Goal: Task Accomplishment & Management: Complete application form

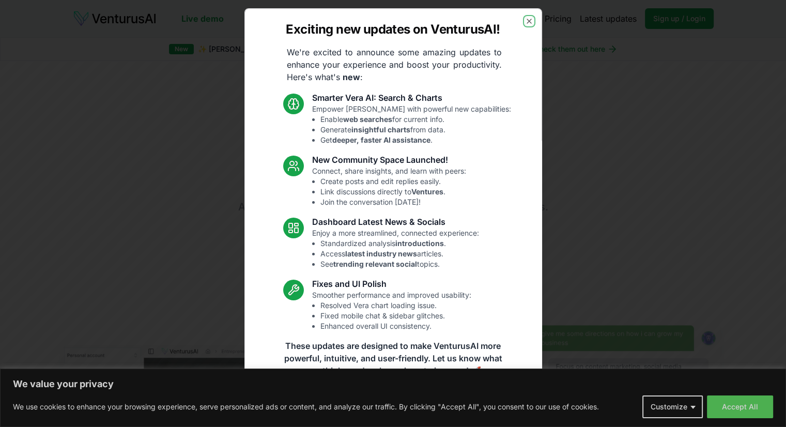
scroll to position [4, 0]
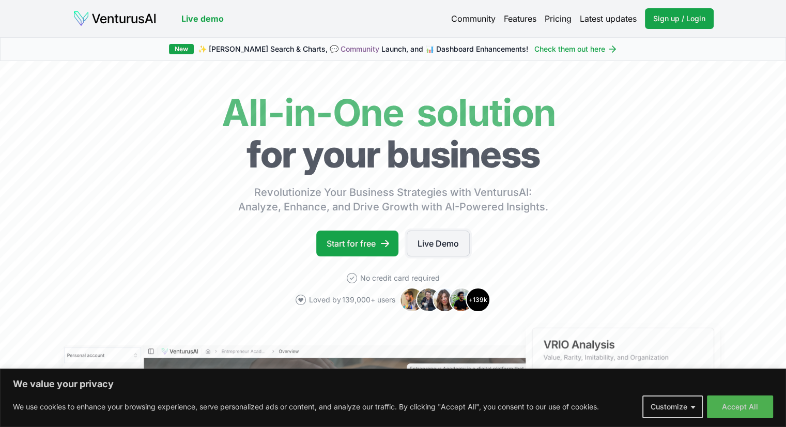
click at [446, 245] on link "Live Demo" at bounding box center [438, 244] width 63 height 26
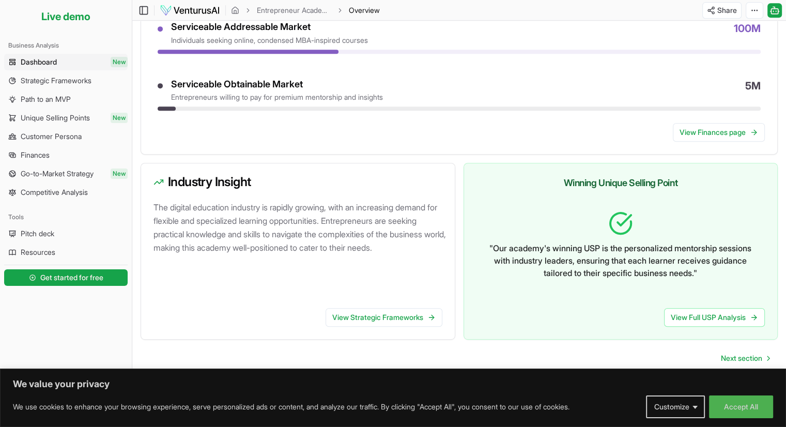
scroll to position [512, 0]
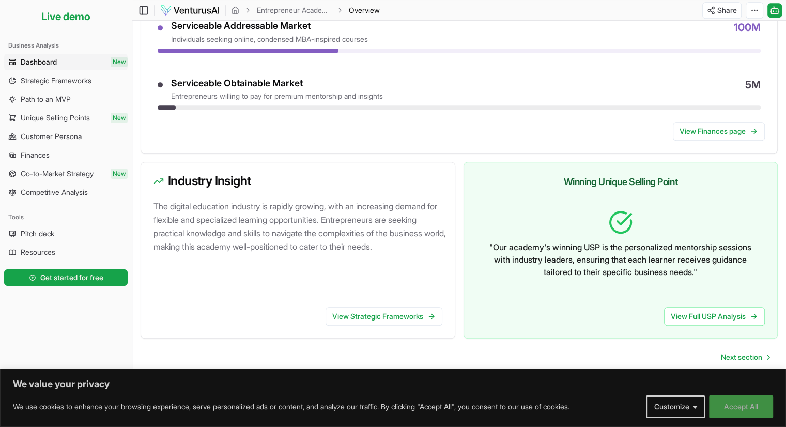
click at [724, 406] on button "Accept All" at bounding box center [741, 407] width 64 height 23
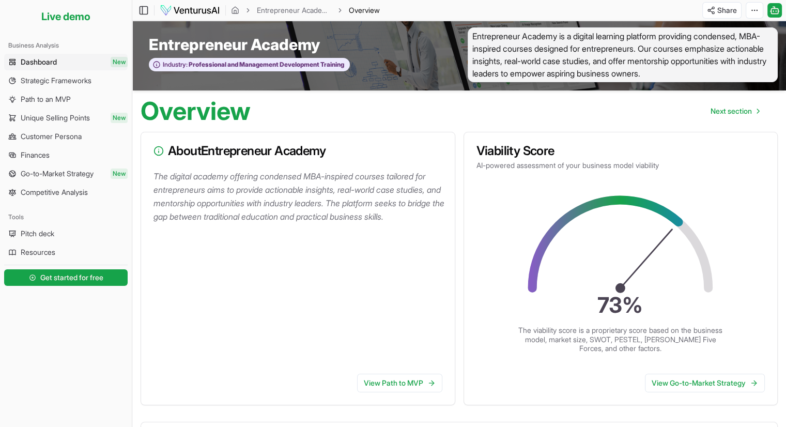
scroll to position [0, 0]
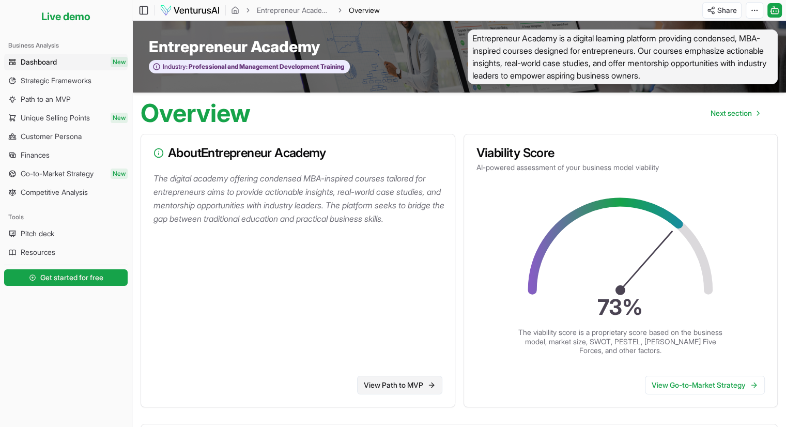
click at [381, 377] on link "View Path to MVP" at bounding box center [399, 385] width 85 height 19
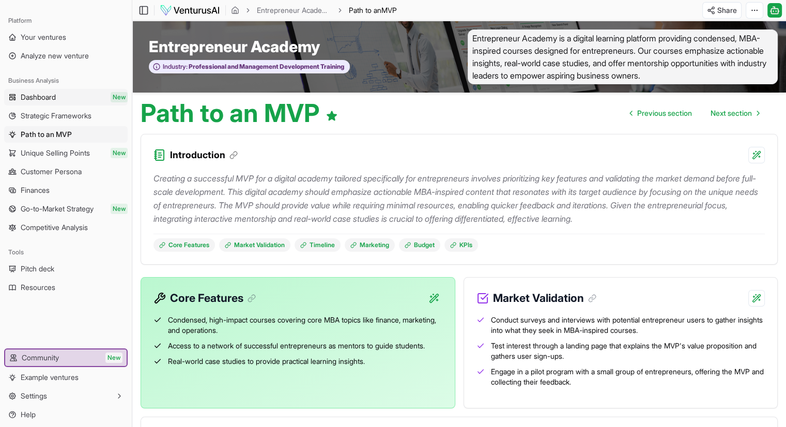
click at [74, 100] on link "Dashboard New" at bounding box center [66, 97] width 124 height 17
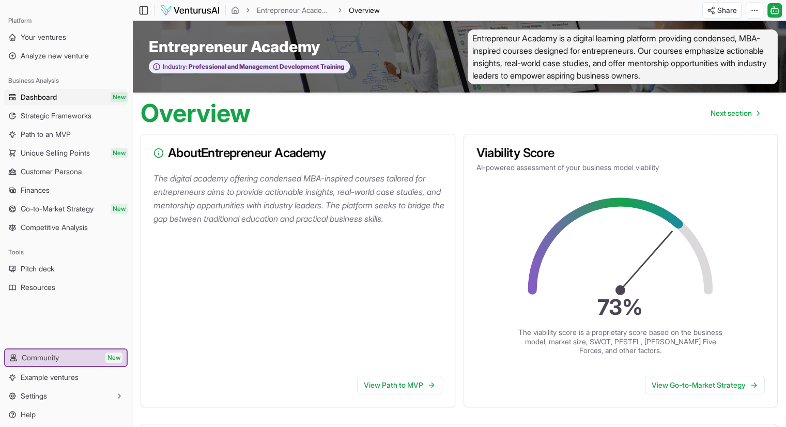
click at [191, 12] on img at bounding box center [190, 10] width 60 height 12
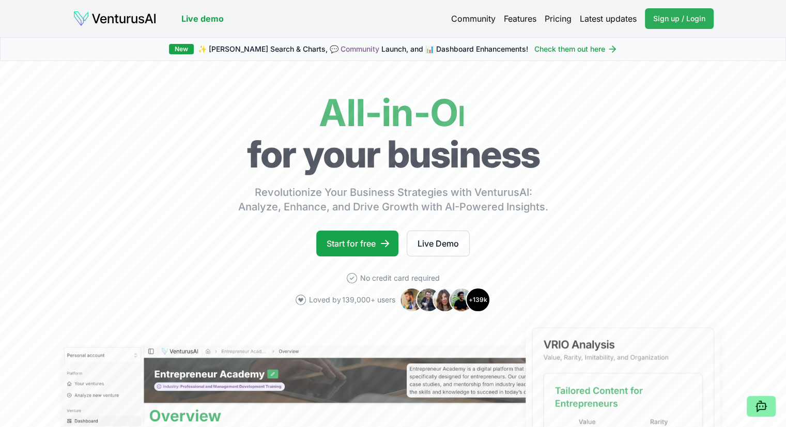
click at [697, 19] on span "Sign up / Login" at bounding box center [680, 18] width 52 height 10
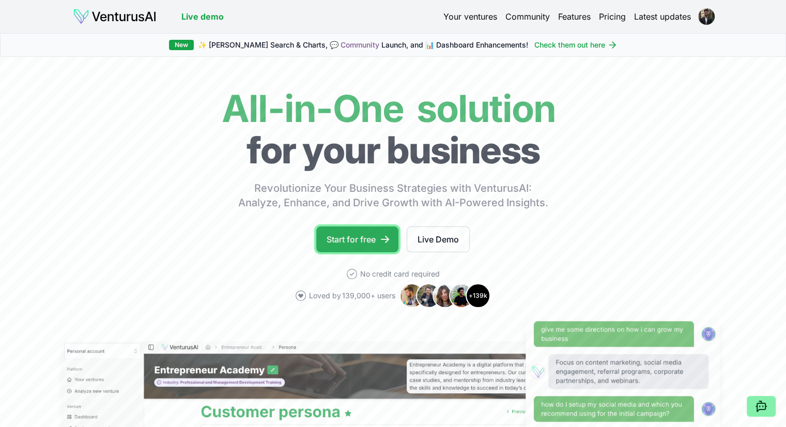
click at [368, 245] on link "Start for free" at bounding box center [357, 239] width 82 height 26
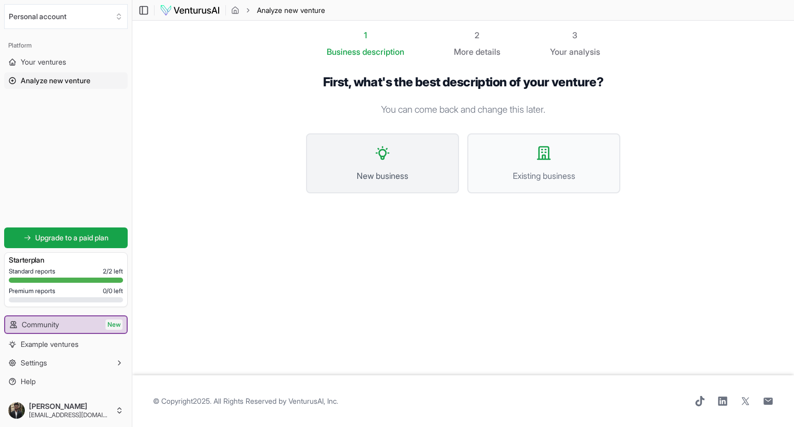
click at [381, 163] on button "New business" at bounding box center [382, 163] width 153 height 60
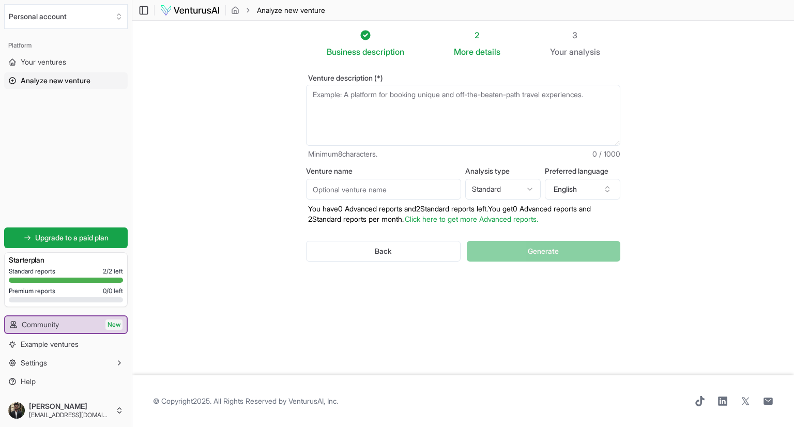
click at [386, 121] on textarea "Venture description (*)" at bounding box center [463, 115] width 314 height 61
click at [501, 183] on html "We value your privacy We use cookies to enhance your browsing experience, serve…" at bounding box center [397, 213] width 794 height 427
click at [573, 190] on button "English" at bounding box center [582, 189] width 75 height 21
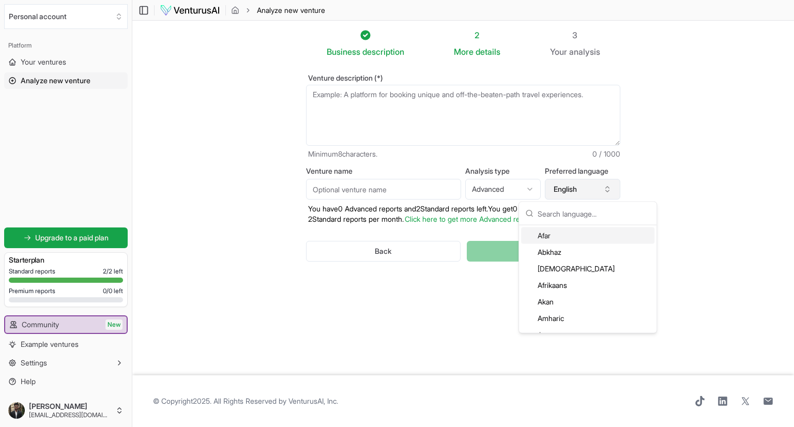
click at [573, 190] on button "English" at bounding box center [582, 189] width 75 height 21
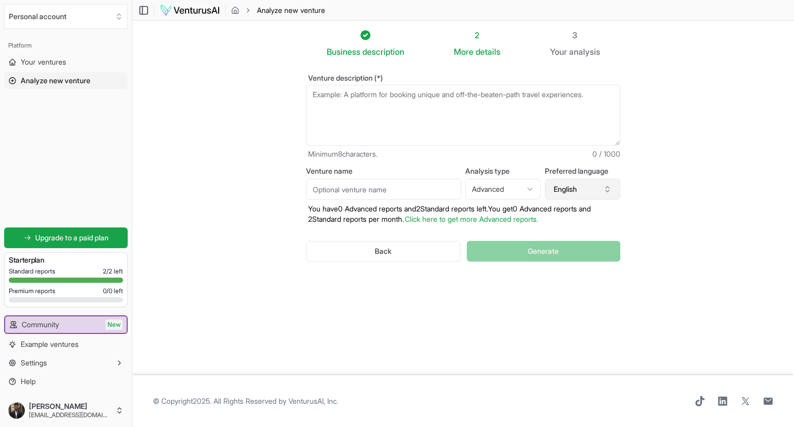
click at [588, 195] on button "English" at bounding box center [582, 189] width 75 height 21
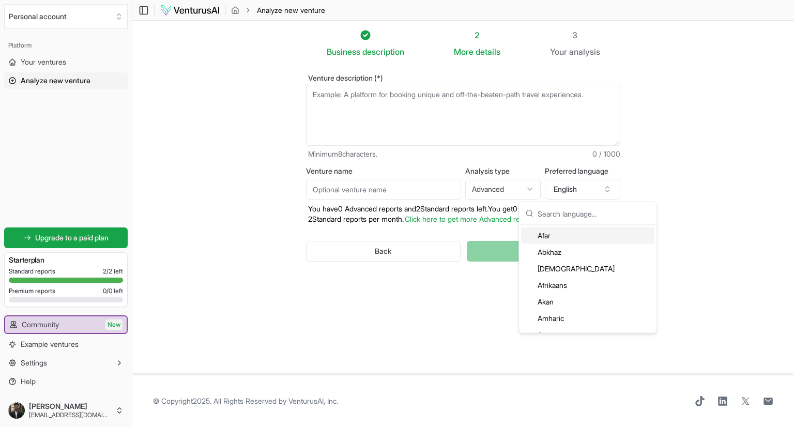
click at [483, 185] on html "We value your privacy We use cookies to enhance your browsing experience, serve…" at bounding box center [397, 213] width 794 height 427
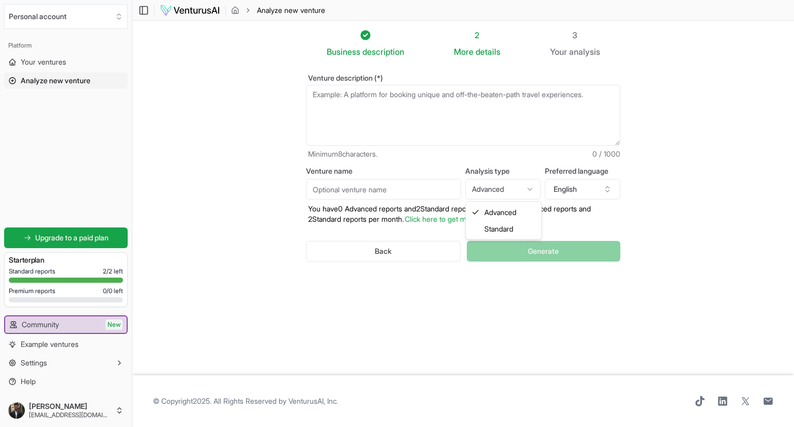
select select "standard"
drag, startPoint x: 431, startPoint y: 124, endPoint x: 434, endPoint y: 141, distance: 17.3
click at [434, 141] on textarea "Venture description (*)" at bounding box center [463, 115] width 314 height 61
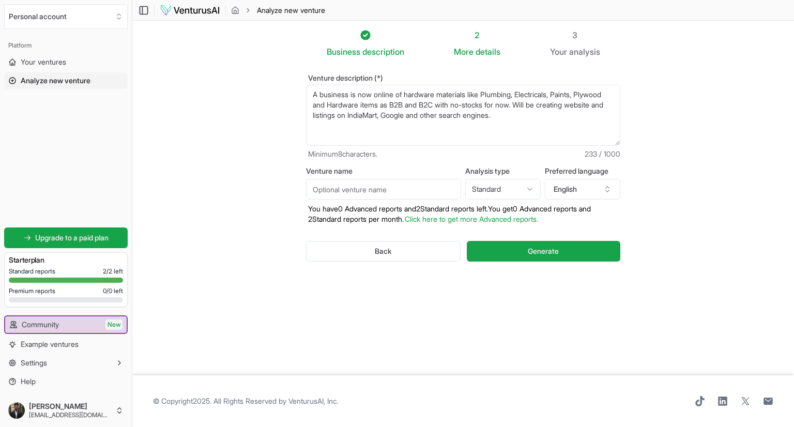
drag, startPoint x: 559, startPoint y: 123, endPoint x: 282, endPoint y: 88, distance: 279.2
click at [282, 88] on section "Business description 2 More details 3 Your analysis Venture description (*) A b…" at bounding box center [463, 198] width 662 height 355
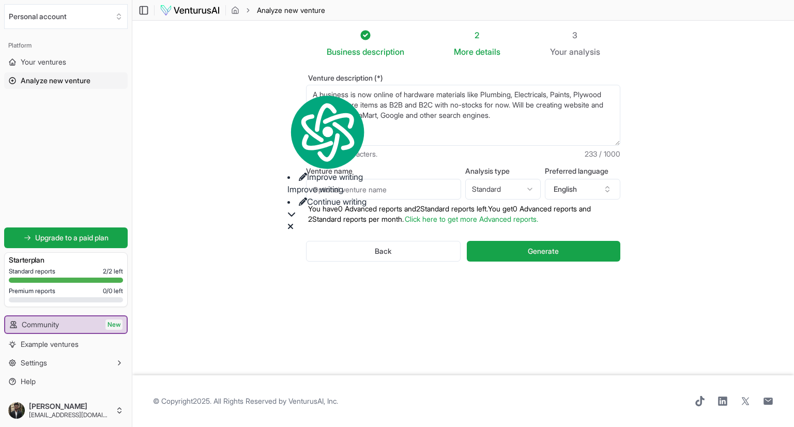
type textarea "A business is now online of hardware materials like Plumbing, Electricals, Pain…"
click at [333, 172] on span "Improve writing" at bounding box center [335, 177] width 56 height 10
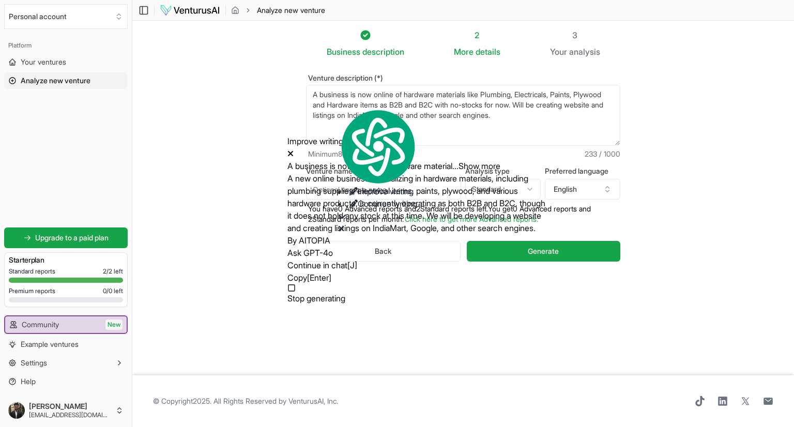
click at [333, 247] on button "Ask GPT-4o" at bounding box center [309, 253] width 45 height 12
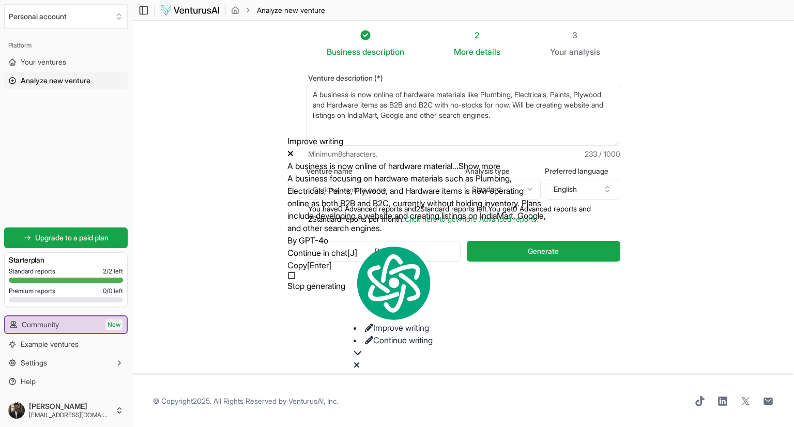
click at [320, 257] on button "Continue in chat [J]" at bounding box center [322, 253] width 70 height 12
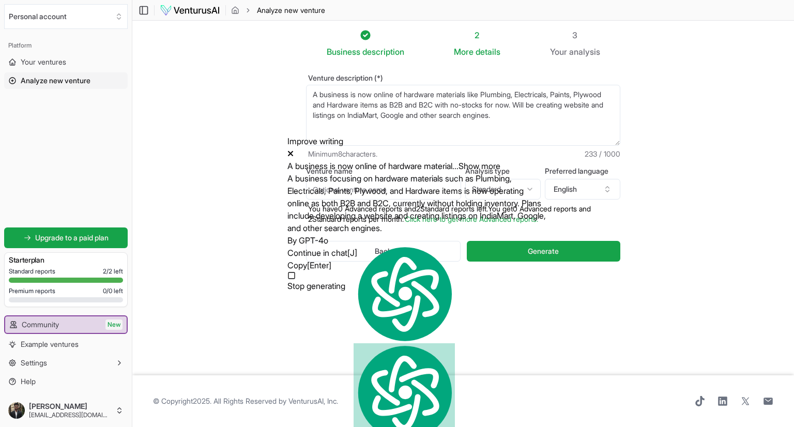
scroll to position [277, 0]
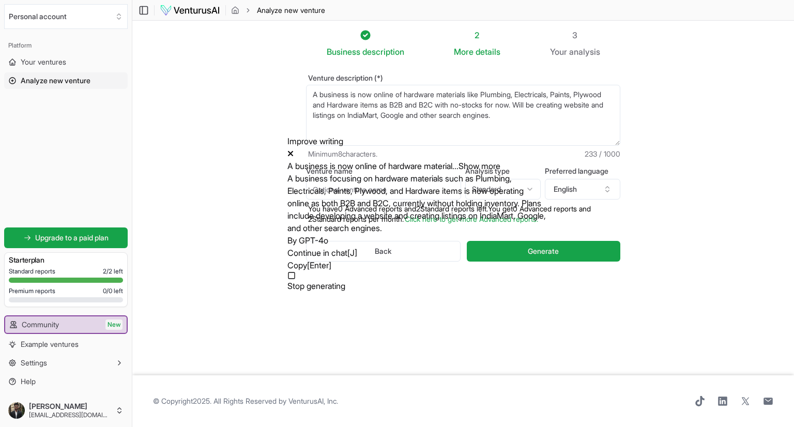
type textarea "Expand this using this information above and make best Venture description for …"
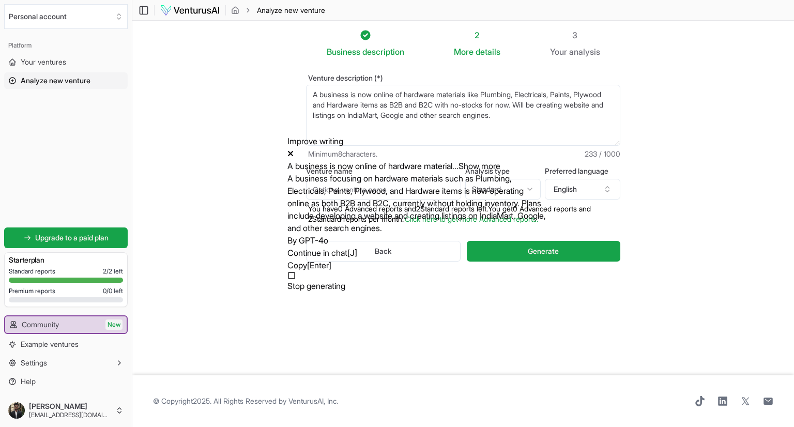
type textarea "Make it under 1000 words."
drag, startPoint x: 577, startPoint y: 93, endPoint x: 673, endPoint y: 283, distance: 213.2
type textarea "Our startup is dedicated to revolutionizing the way hardware materials are sour…"
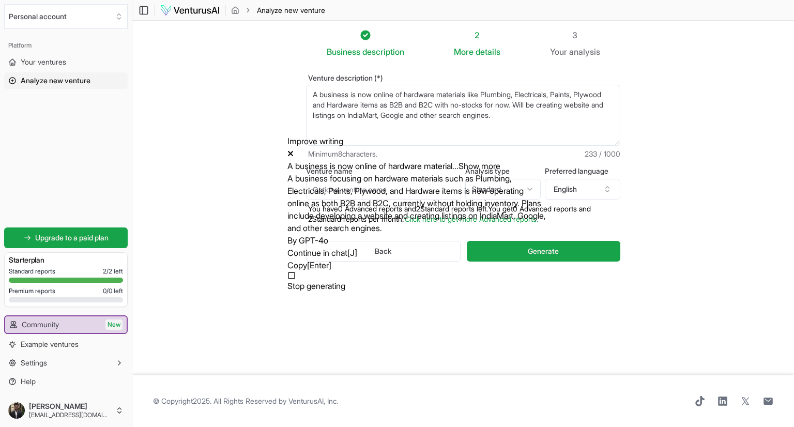
copy div "Our startup is dedicated to revolutionizing the way hardware materials are sour…"
click at [486, 321] on div "Business description 2 More details 3 Your analysis Venture description (*) A b…" at bounding box center [463, 198] width 347 height 338
click at [294, 149] on icon at bounding box center [290, 153] width 6 height 8
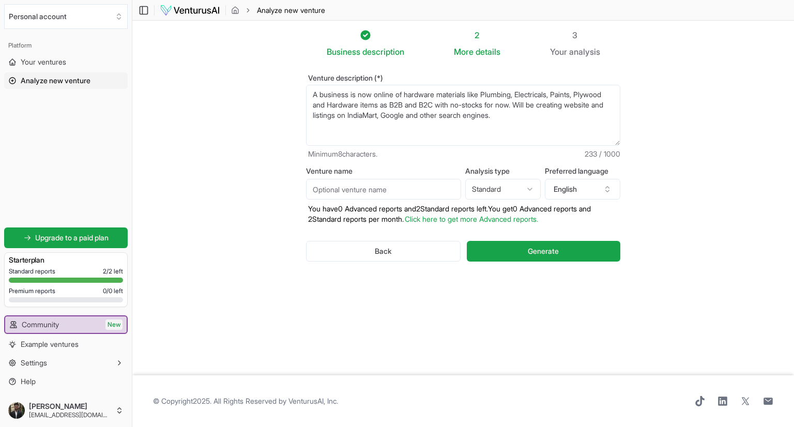
drag, startPoint x: 548, startPoint y: 117, endPoint x: 140, endPoint y: 67, distance: 410.5
click at [140, 67] on section "Business description 2 More details 3 Your analysis Venture description (*) A b…" at bounding box center [463, 198] width 662 height 355
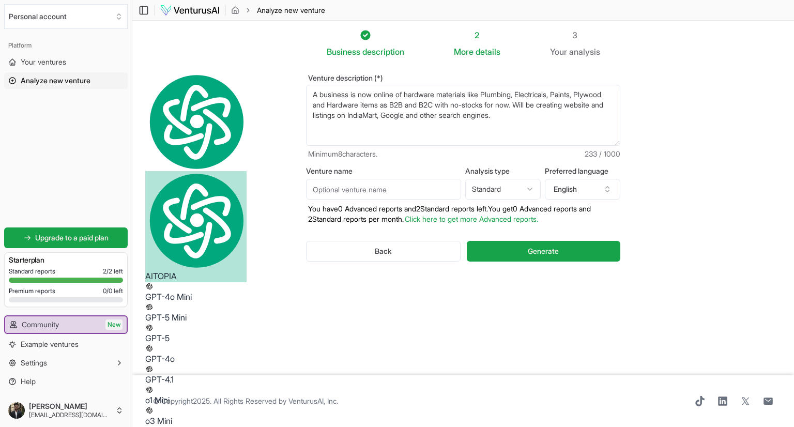
paste textarea "Our startup is dedicated to revolutionizing the way hardware materials are sour…"
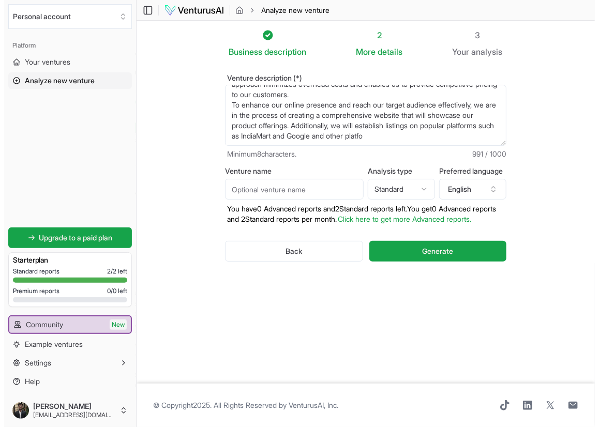
scroll to position [2298, 0]
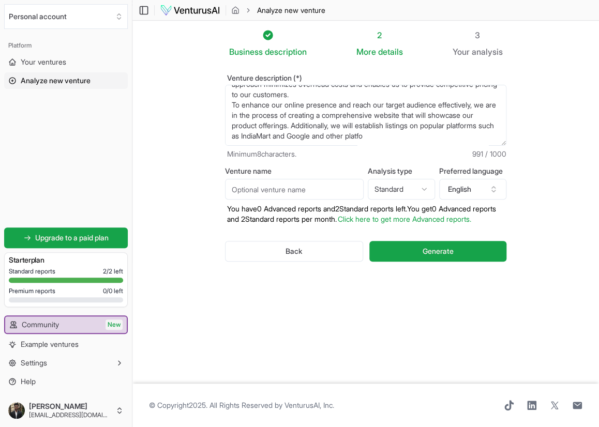
click at [374, 123] on textarea "Our startup is dedicated to revolutionizing the way hardware materials are sour…" at bounding box center [365, 115] width 281 height 61
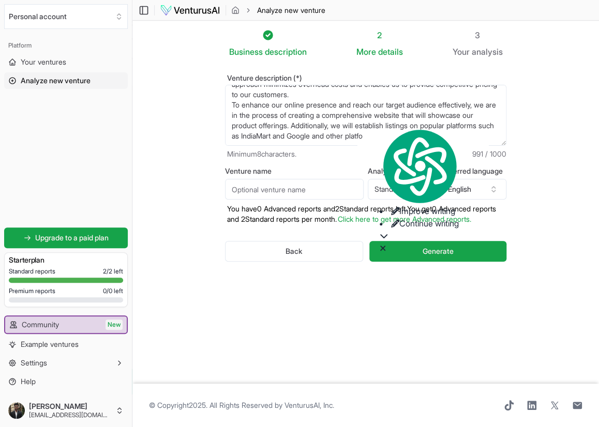
paste textarea "Venture Description: Online Hardware Sourcing Revolution Our startup aims to tr…"
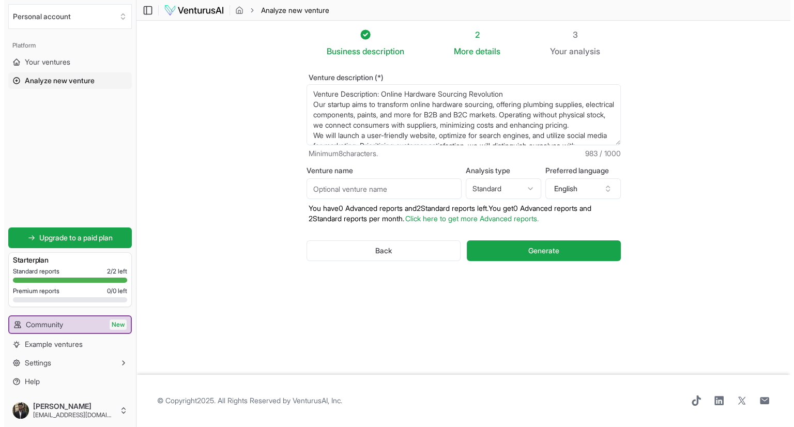
scroll to position [0, 0]
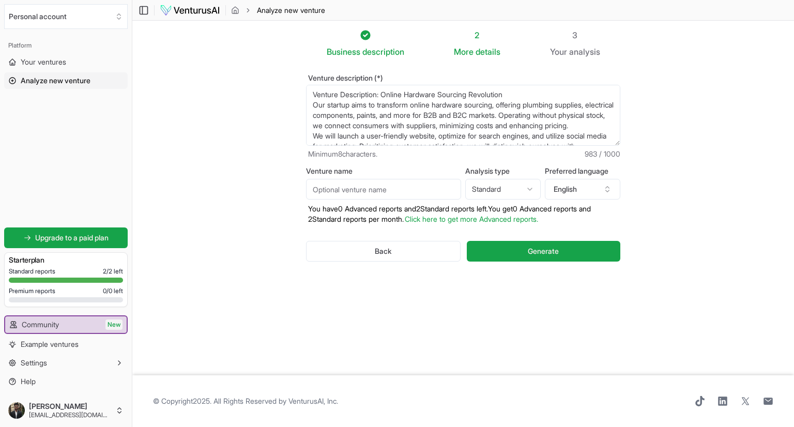
click at [400, 127] on textarea "Venture Description: Online Hardware Sourcing Revolution Our startup aims to tr…" at bounding box center [463, 115] width 314 height 61
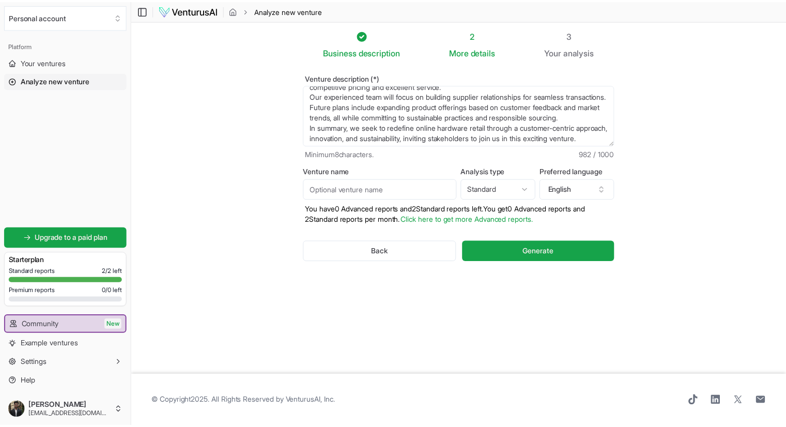
scroll to position [103, 0]
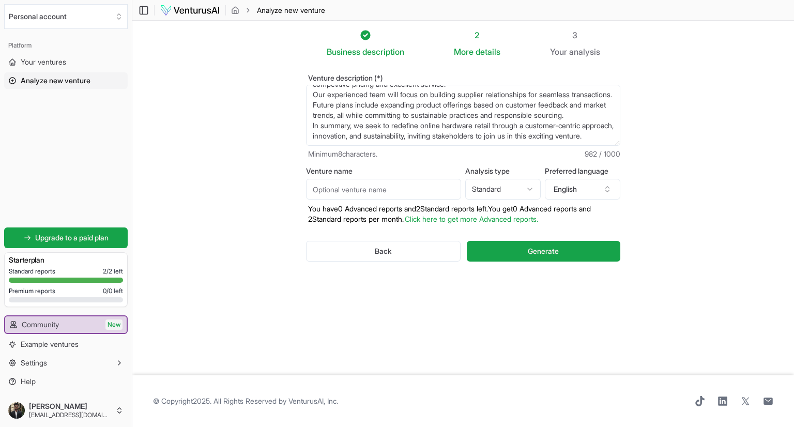
type textarea "Venture Description: Online Hardware Sourcing Revolution Our startup aims to tr…"
click at [414, 189] on input "Venture name" at bounding box center [383, 189] width 155 height 21
click at [508, 254] on button "Generate" at bounding box center [544, 251] width 154 height 21
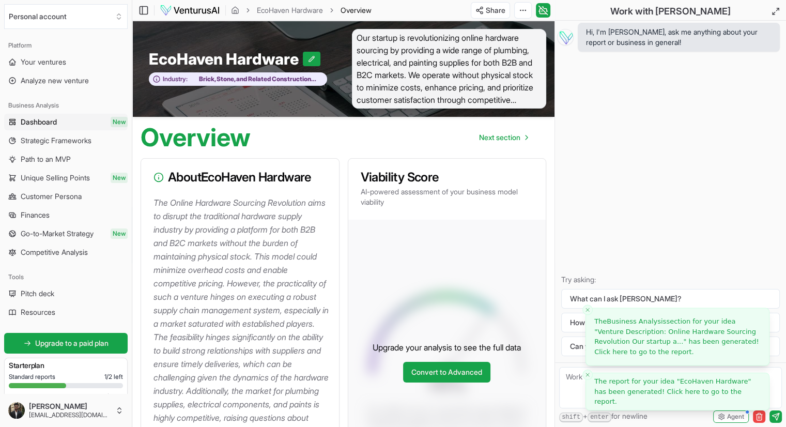
click at [660, 395] on span "The report for your idea " EcoHaven Hardware " has been generated! Click here t…" at bounding box center [673, 391] width 157 height 28
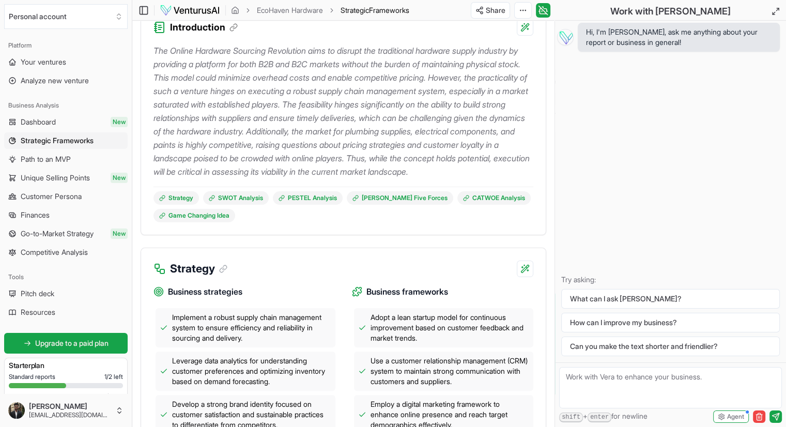
scroll to position [155, 0]
